Goal: Transaction & Acquisition: Purchase product/service

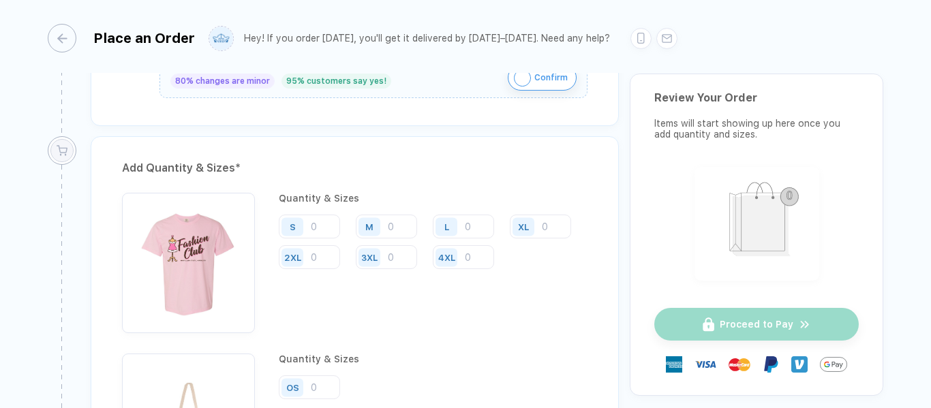
scroll to position [980, 0]
click at [313, 230] on input "number" at bounding box center [309, 226] width 61 height 24
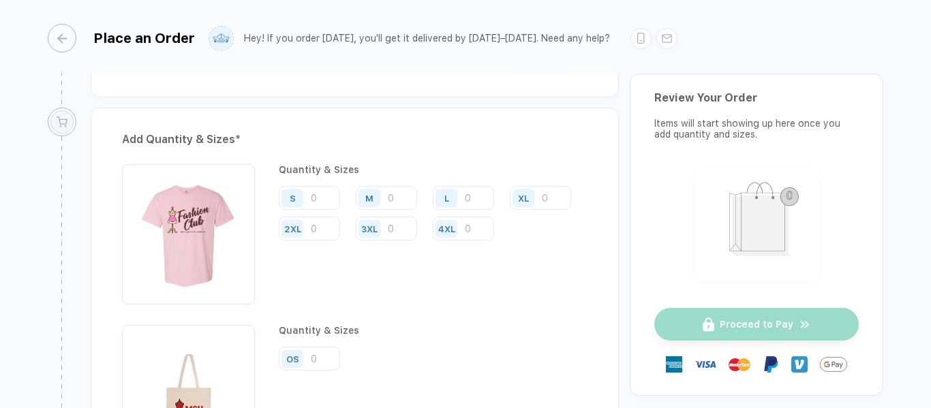
scroll to position [1007, 0]
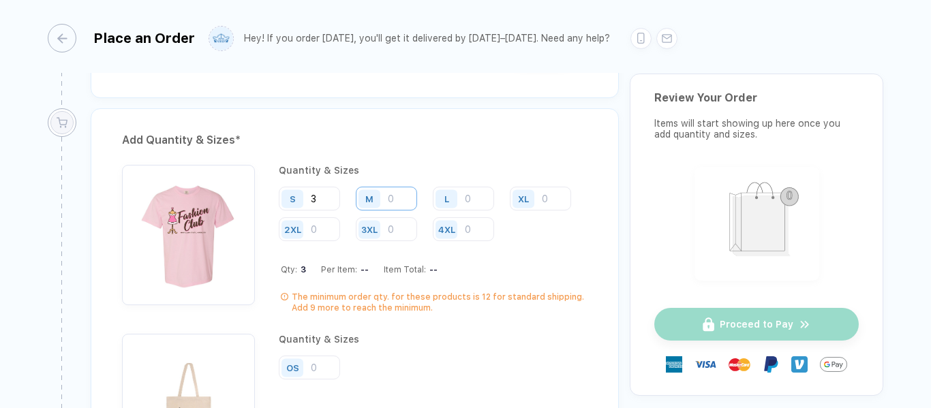
type input "3"
click at [397, 192] on input "number" at bounding box center [386, 199] width 61 height 24
type input "3"
click at [480, 198] on input "number" at bounding box center [463, 199] width 61 height 24
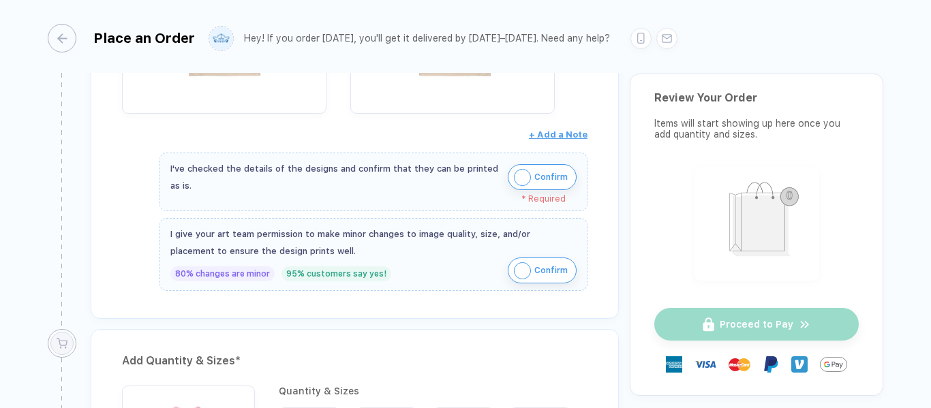
scroll to position [760, 0]
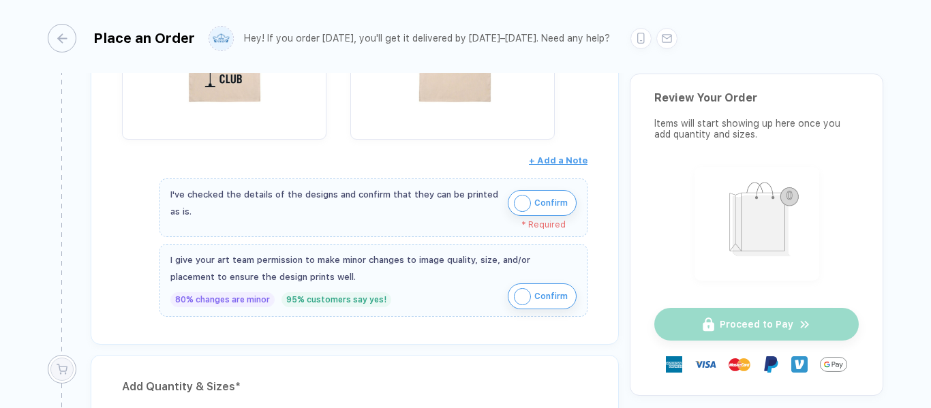
type input "3"
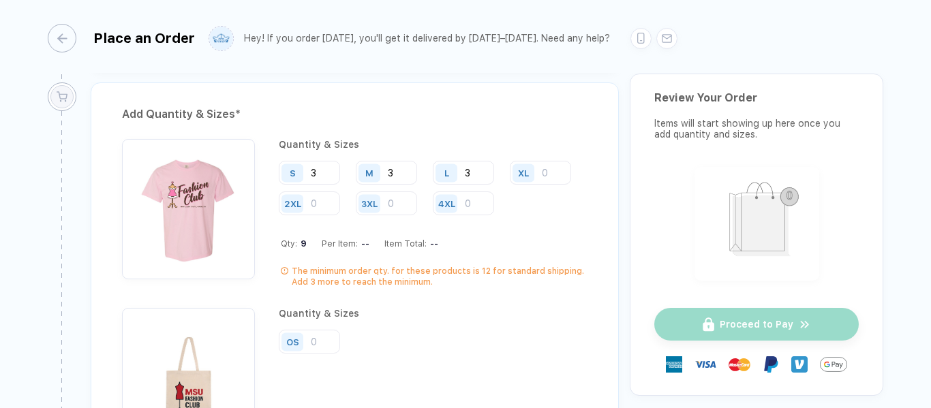
scroll to position [1033, 0]
click at [552, 174] on input "number" at bounding box center [540, 172] width 61 height 24
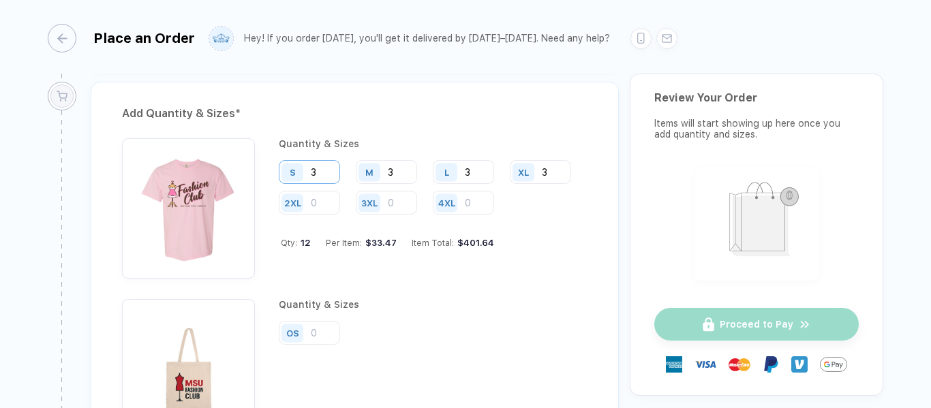
type input "3"
click at [320, 169] on input "3" at bounding box center [309, 172] width 61 height 24
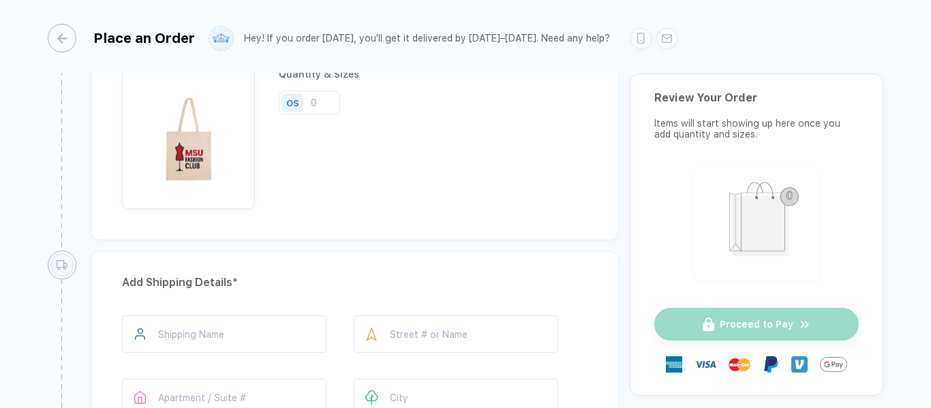
scroll to position [1263, 0]
type input "10"
click at [323, 95] on input "number" at bounding box center [309, 103] width 61 height 24
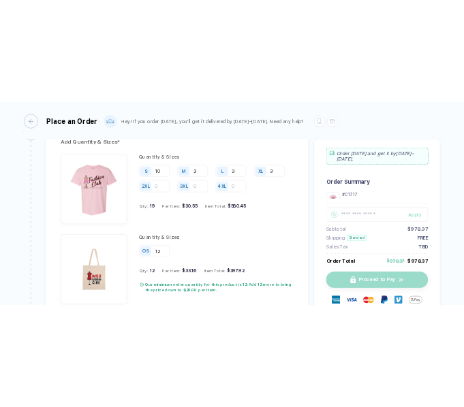
scroll to position [1069, 0]
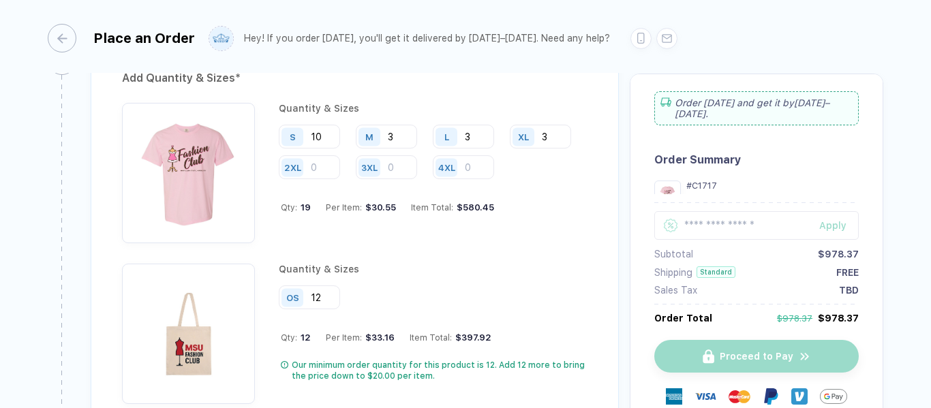
type input "12"
click at [38, 147] on div "**********" at bounding box center [465, 205] width 931 height 410
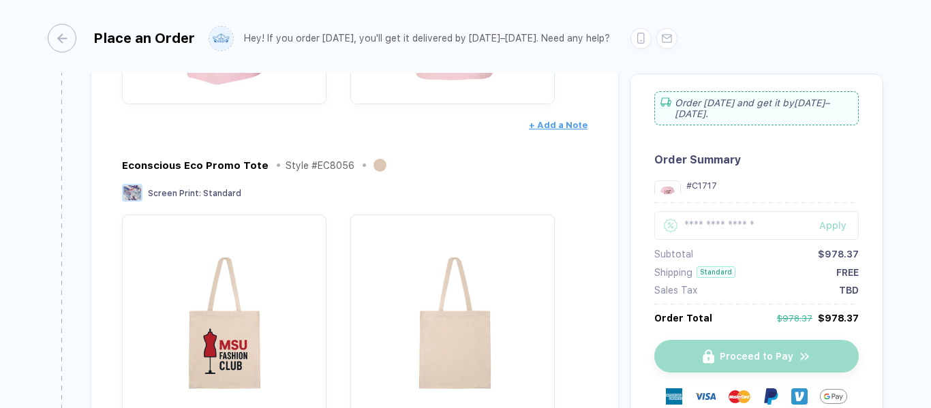
scroll to position [450, 0]
